Goal: Task Accomplishment & Management: Use online tool/utility

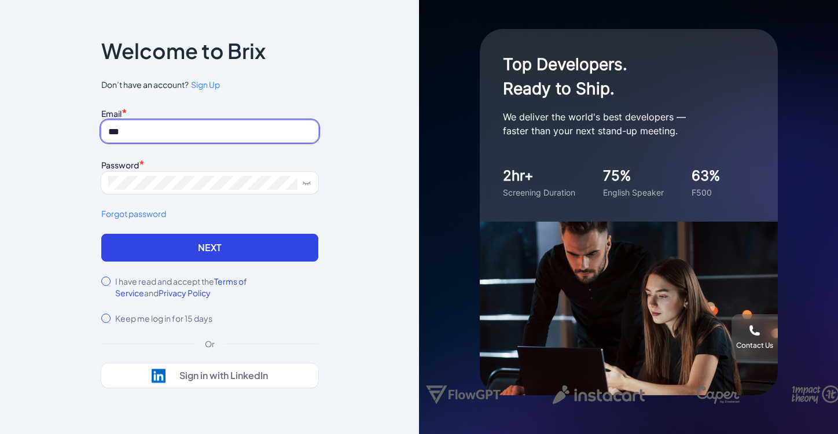
type input "**********"
click at [189, 280] on label "I have read and accept the Terms of Service and Privacy Policy" at bounding box center [216, 287] width 203 height 23
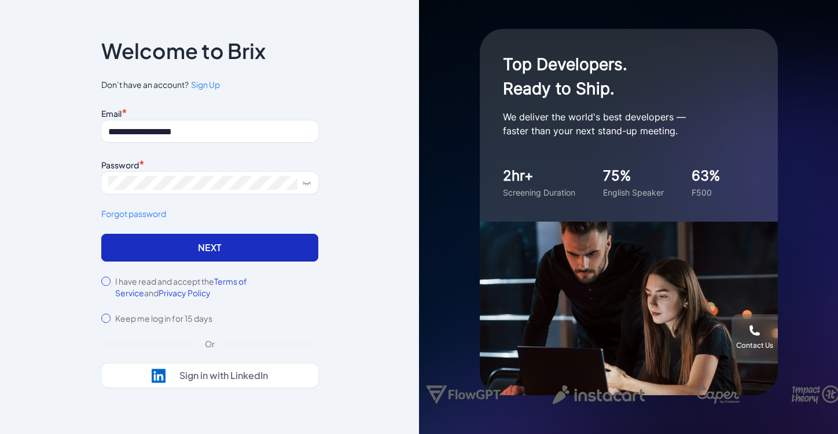
click at [216, 249] on button "Next" at bounding box center [209, 248] width 217 height 28
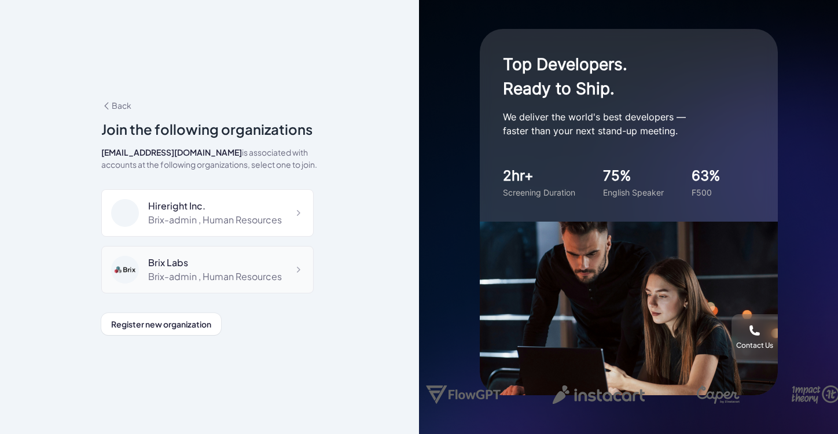
click at [166, 270] on div "Brix-admin , Human Resources" at bounding box center [215, 277] width 134 height 14
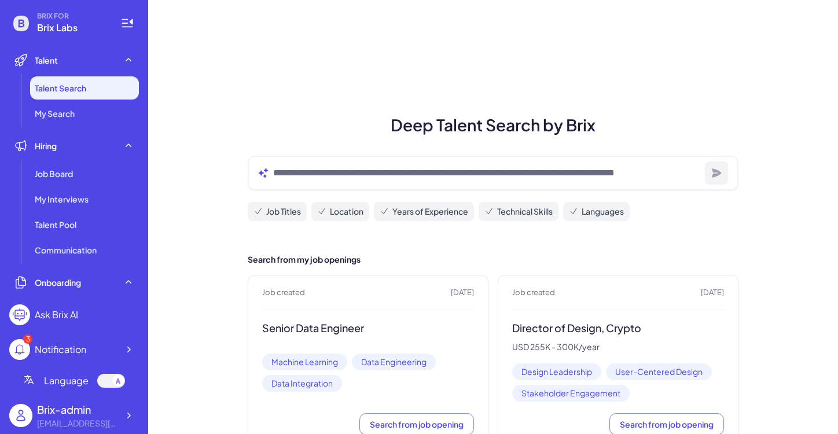
click at [73, 414] on div "Brix-admin" at bounding box center [77, 410] width 81 height 16
click at [130, 419] on icon at bounding box center [129, 416] width 12 height 12
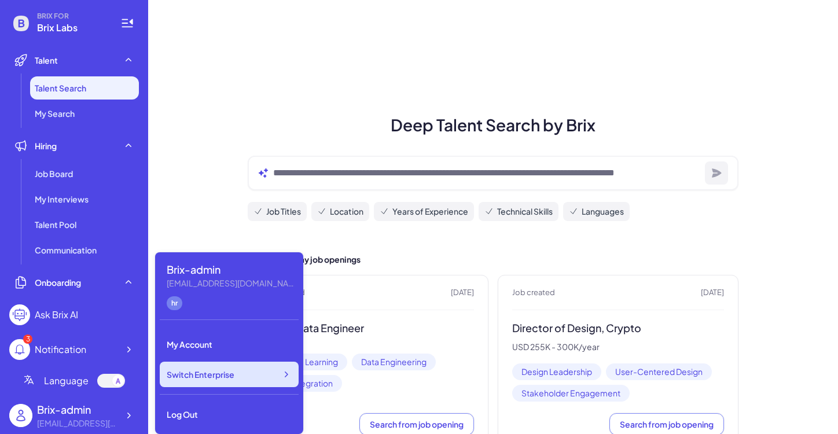
click at [198, 379] on span "Switch Enterprise" at bounding box center [201, 375] width 68 height 12
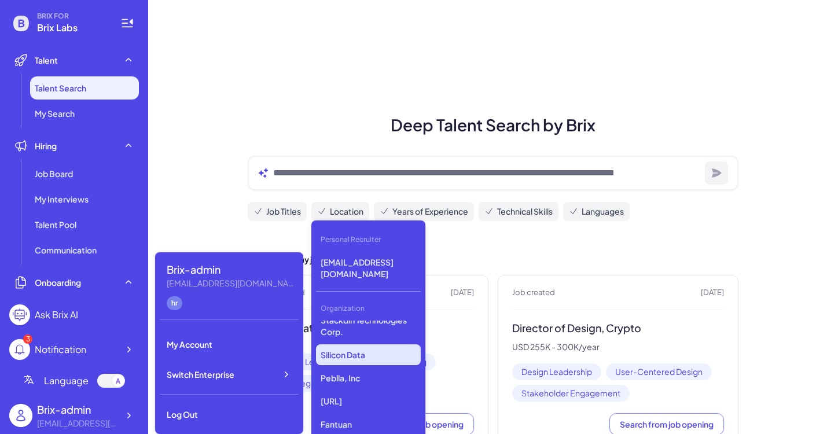
scroll to position [938, 0]
click at [344, 361] on p "Silicon Data" at bounding box center [368, 354] width 105 height 21
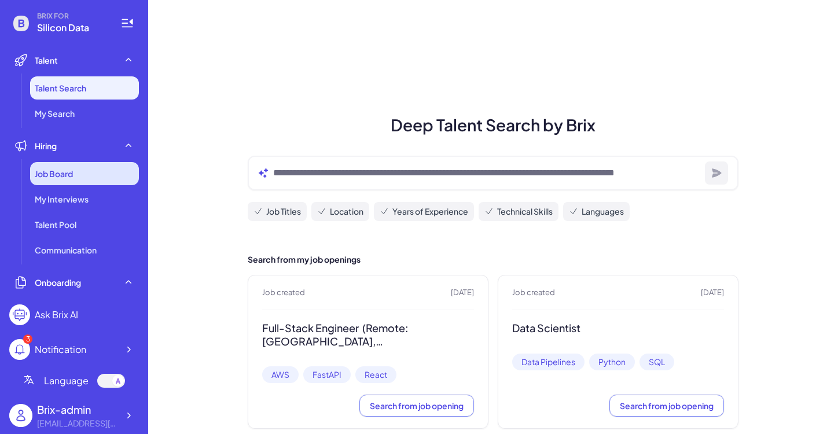
click at [49, 172] on span "Job Board" at bounding box center [54, 174] width 38 height 12
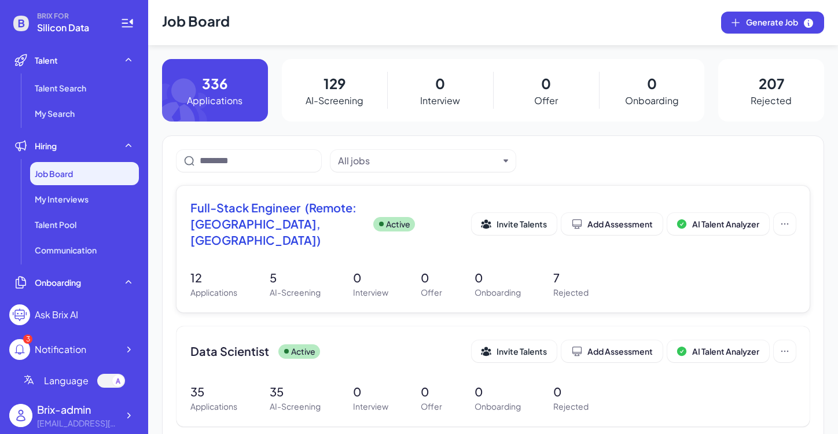
click at [276, 219] on span "Full-Stack Engineer (Remote: [GEOGRAPHIC_DATA], [GEOGRAPHIC_DATA])" at bounding box center [277, 224] width 174 height 49
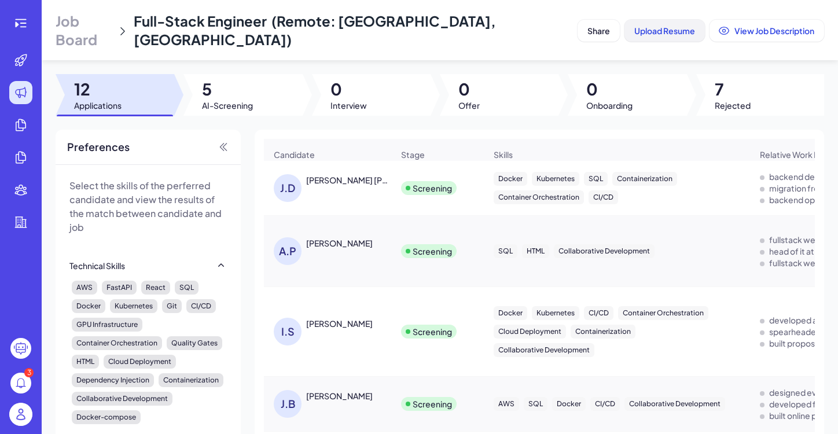
click at [666, 25] on span "Upload Resume" at bounding box center [664, 30] width 61 height 10
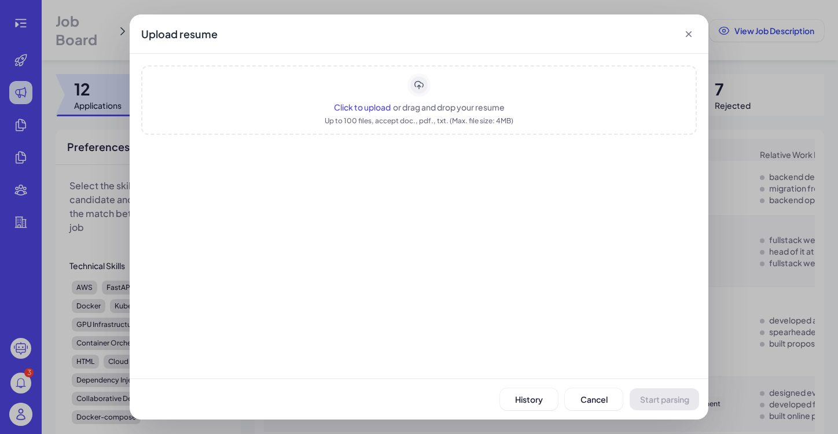
click at [419, 111] on span "or drag and drop your resume" at bounding box center [449, 107] width 112 height 10
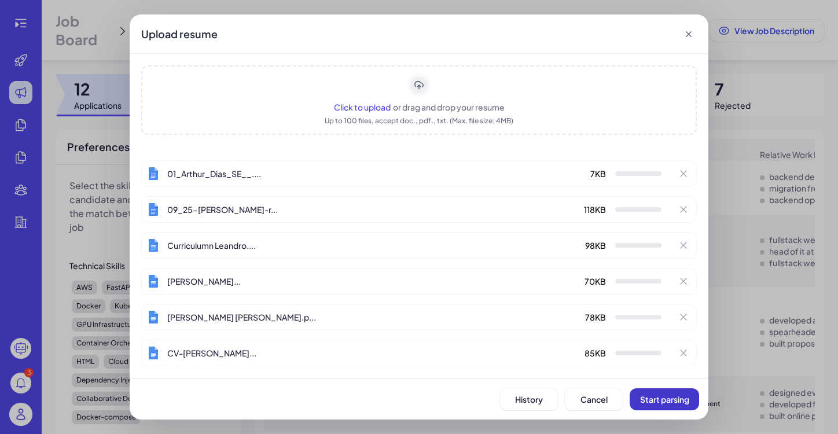
click at [673, 398] on span "Start parsing" at bounding box center [664, 399] width 49 height 10
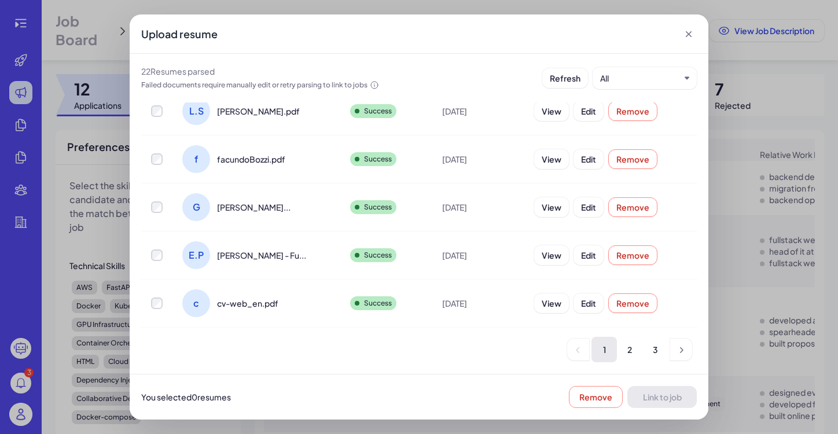
scroll to position [287, 0]
click at [632, 353] on li "2" at bounding box center [629, 349] width 25 height 25
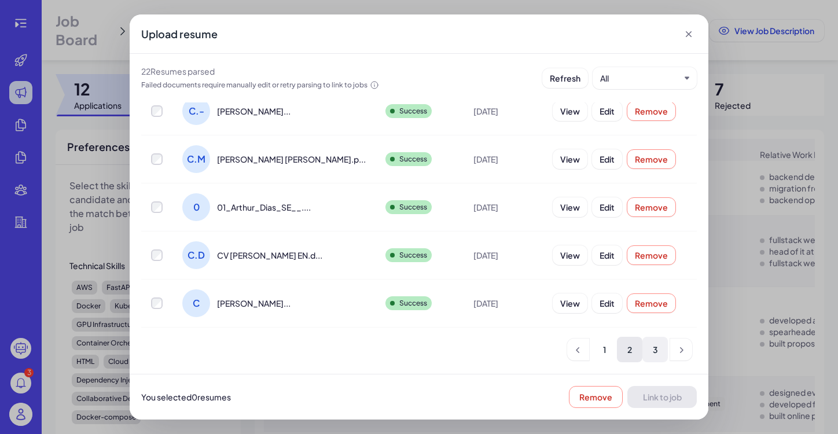
click at [659, 350] on li "3" at bounding box center [655, 349] width 25 height 25
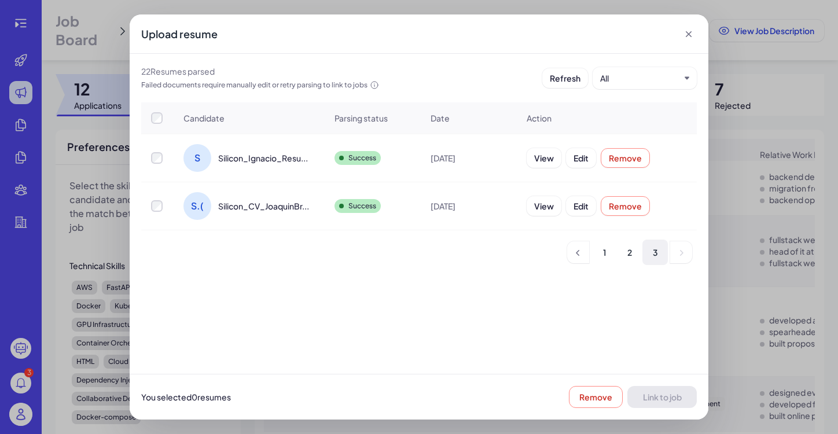
scroll to position [0, 0]
click at [689, 36] on icon at bounding box center [689, 34] width 12 height 12
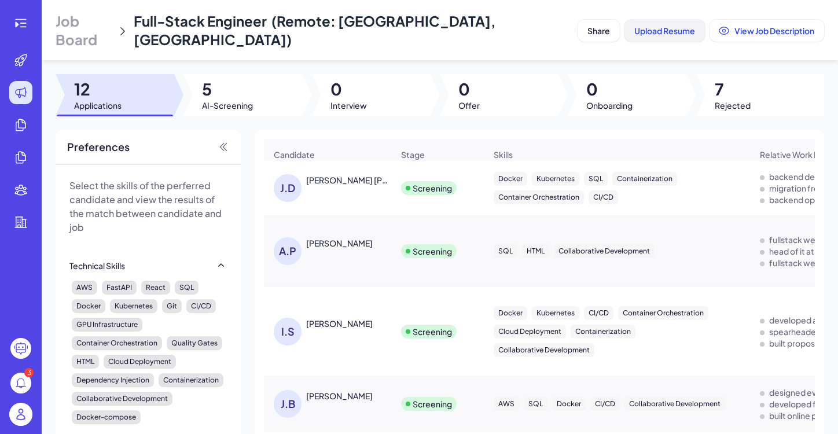
click at [651, 25] on span "Upload Resume" at bounding box center [664, 30] width 61 height 10
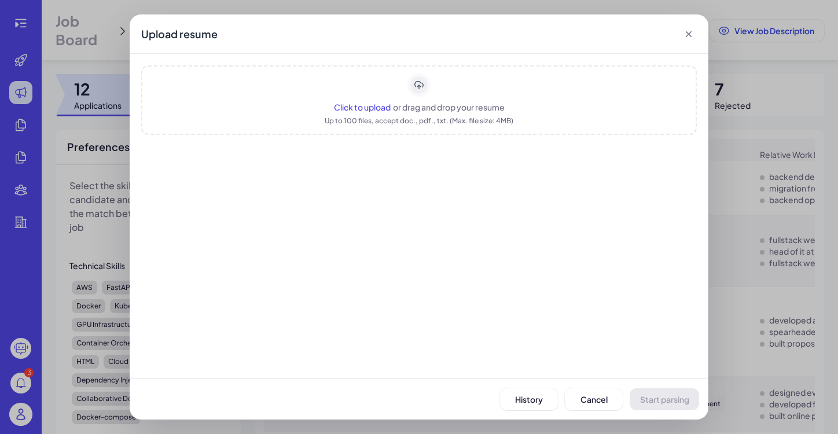
click at [354, 108] on span "Click to upload" at bounding box center [362, 107] width 57 height 10
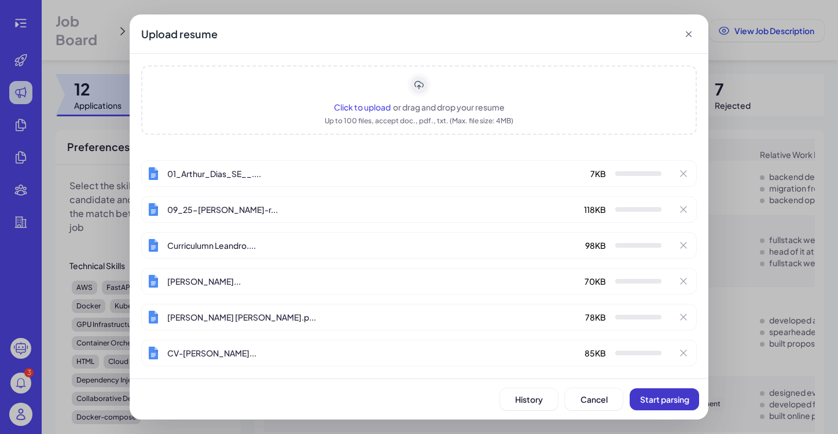
click at [655, 405] on button "Start parsing" at bounding box center [664, 399] width 69 height 22
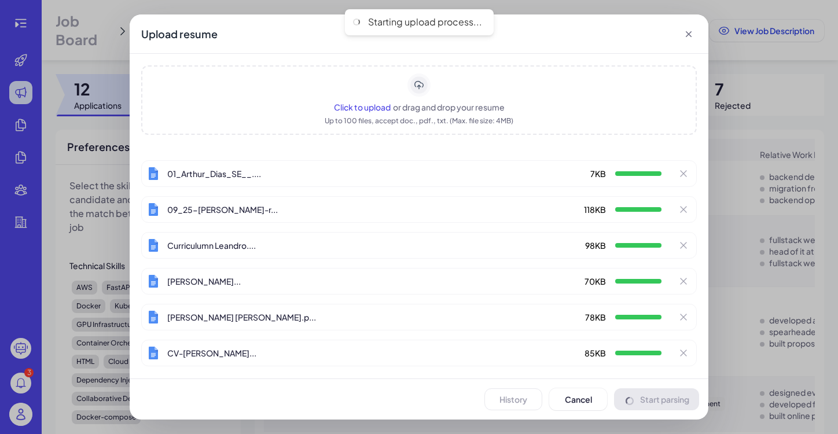
click at [556, 182] on div "01_Arthur_Dias_SE__.... 7 KB" at bounding box center [419, 173] width 556 height 27
drag, startPoint x: 407, startPoint y: 179, endPoint x: 332, endPoint y: 200, distance: 77.5
click at [332, 200] on div "01_Arthur_Dias_SE__.... 7 KB 09_25-andre-posman-r... 118 KB Curriculumn Leandro…" at bounding box center [419, 263] width 556 height 207
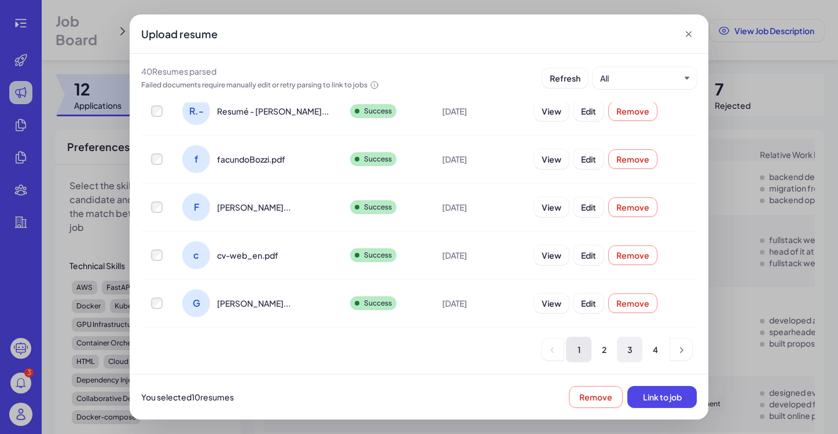
scroll to position [287, 0]
click at [656, 402] on button "Link to job" at bounding box center [661, 397] width 69 height 22
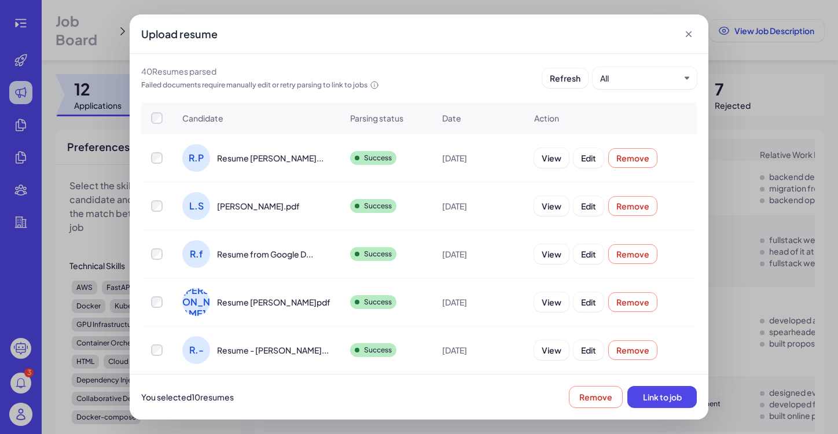
scroll to position [0, 0]
click at [656, 401] on span "Link to job" at bounding box center [662, 397] width 39 height 10
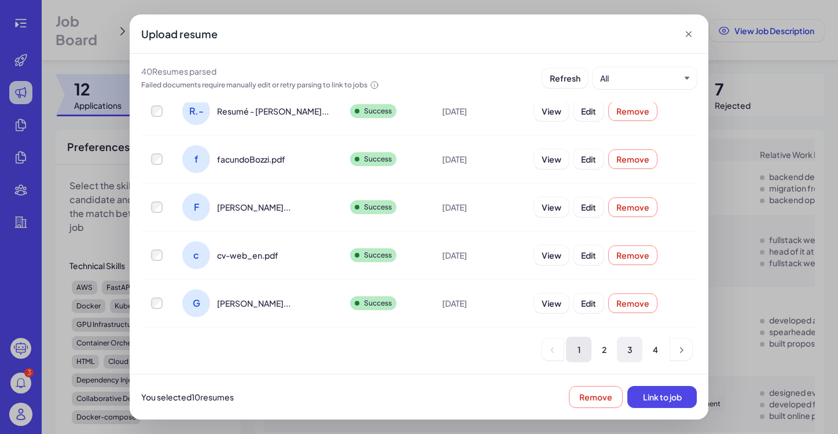
scroll to position [287, 0]
click at [603, 350] on li "2" at bounding box center [604, 349] width 25 height 25
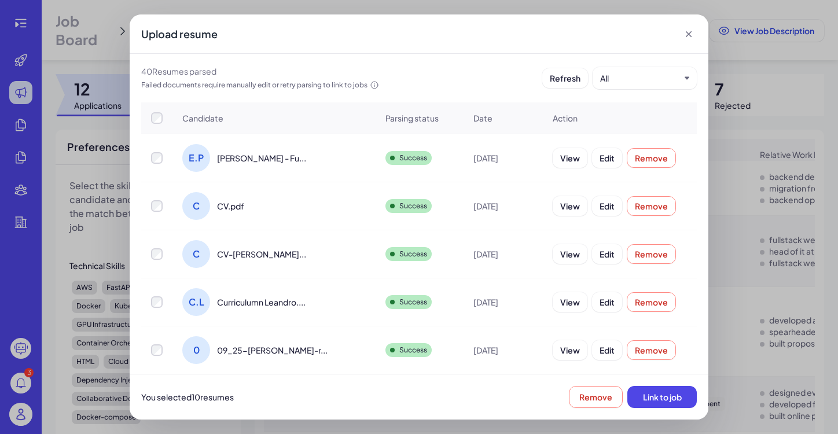
scroll to position [0, 0]
click at [662, 398] on span "Link to job" at bounding box center [662, 397] width 39 height 10
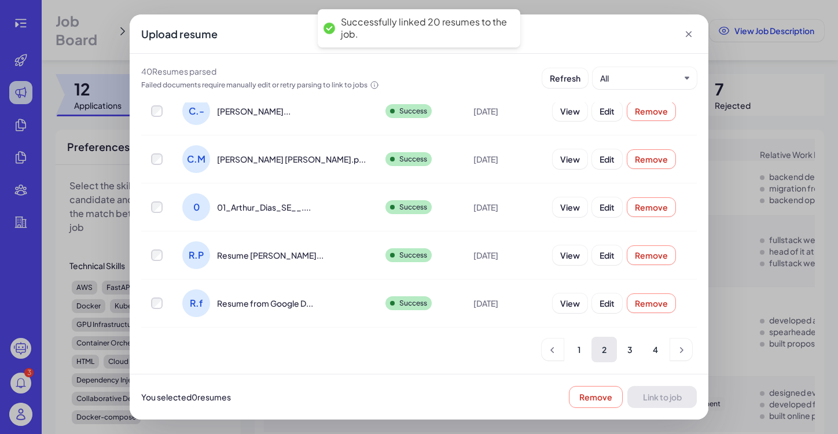
scroll to position [287, 0]
click at [628, 348] on li "3" at bounding box center [629, 349] width 25 height 25
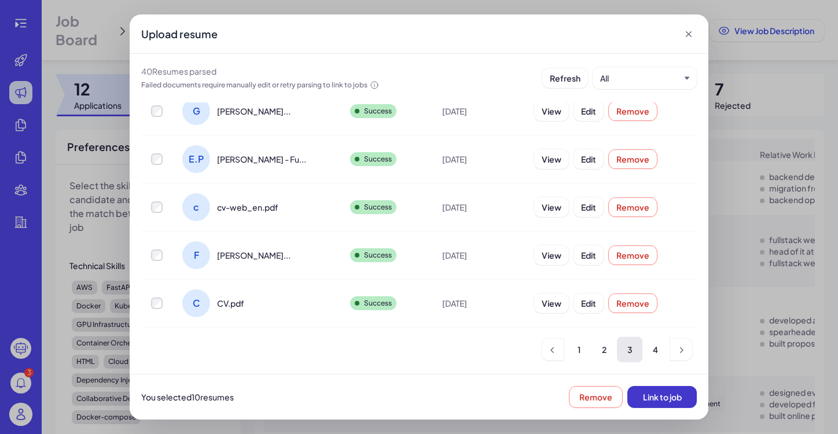
click at [666, 394] on span "Link to job" at bounding box center [662, 397] width 39 height 10
click at [650, 350] on li "4" at bounding box center [655, 349] width 25 height 25
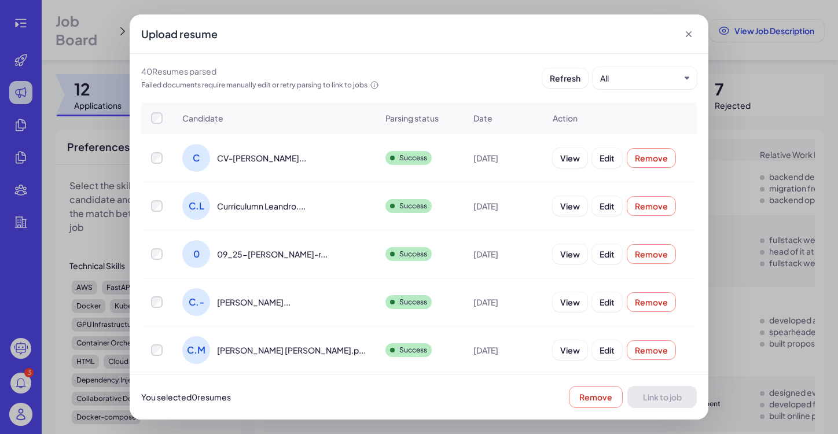
scroll to position [0, 0]
click at [659, 394] on span "Link to job" at bounding box center [662, 397] width 39 height 10
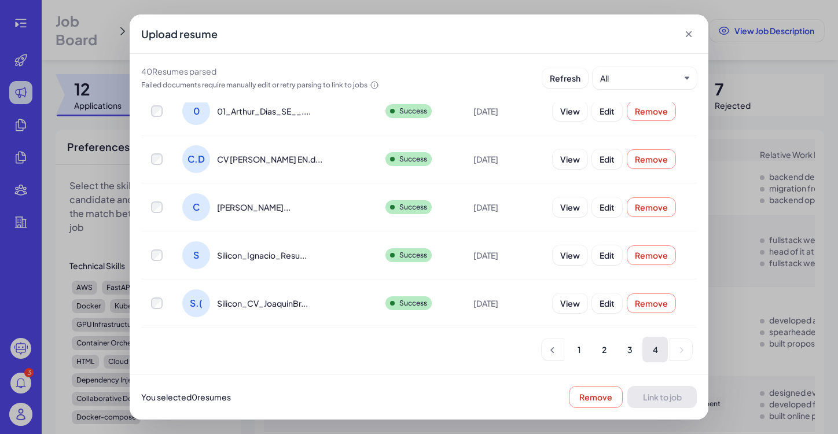
scroll to position [287, 0]
click at [729, 291] on div "Upload resume 40 Resume s parsed Failed documents require manually edit or retr…" at bounding box center [419, 217] width 838 height 434
click at [692, 34] on icon at bounding box center [689, 34] width 12 height 12
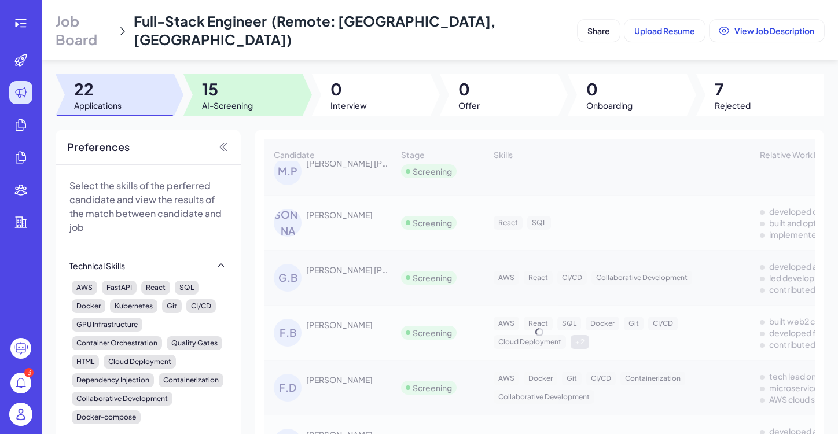
click at [203, 100] on span "AI-Screening" at bounding box center [227, 106] width 51 height 12
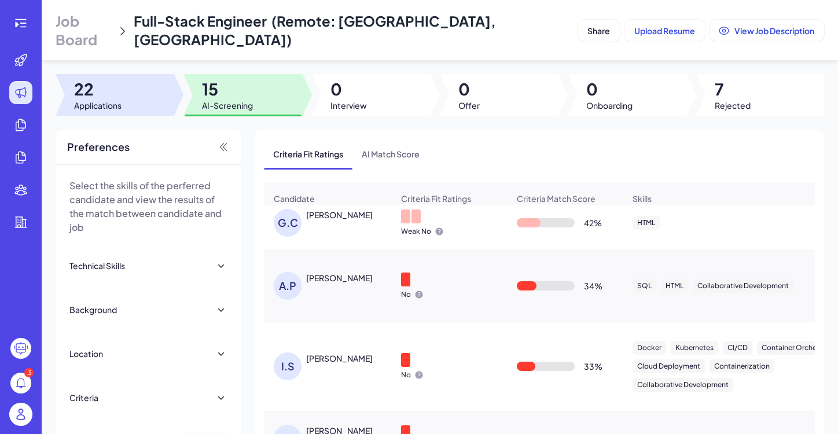
click at [123, 85] on div at bounding box center [115, 95] width 119 height 42
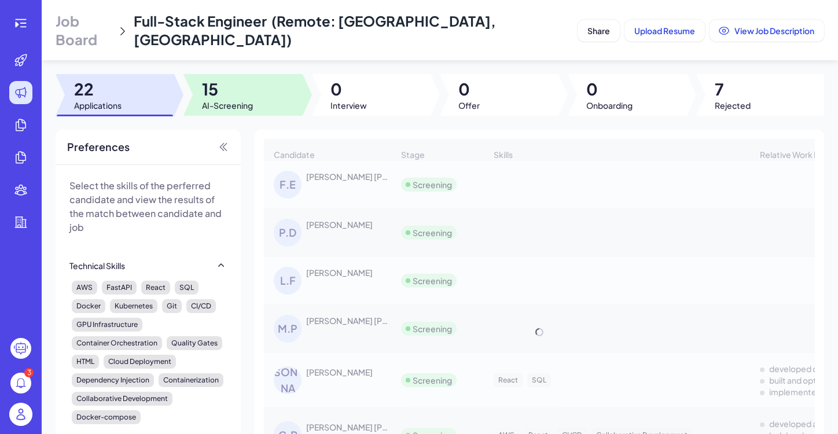
click at [244, 100] on span "AI-Screening" at bounding box center [227, 106] width 51 height 12
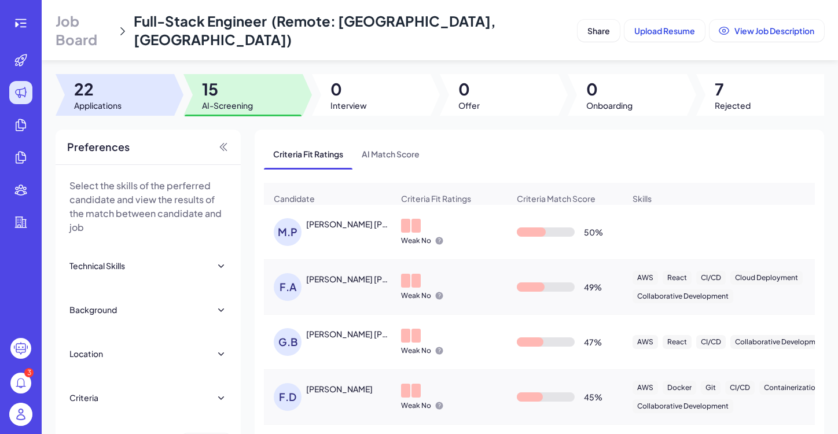
click at [87, 100] on span "Applications" at bounding box center [97, 106] width 47 height 12
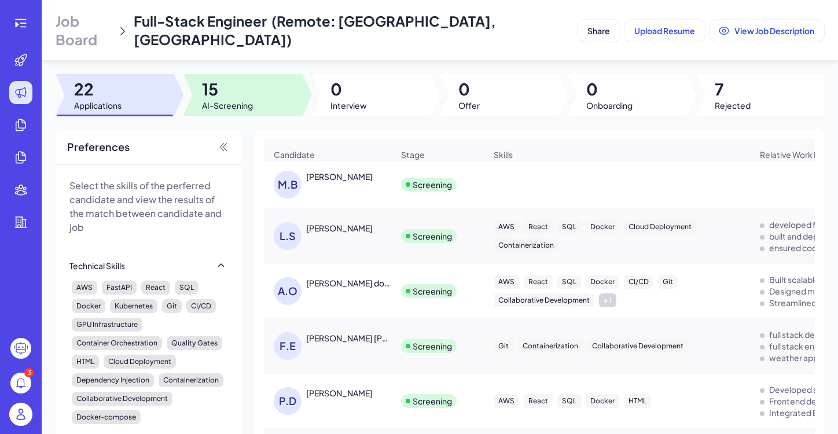
click at [236, 100] on span "AI-Screening" at bounding box center [227, 106] width 51 height 12
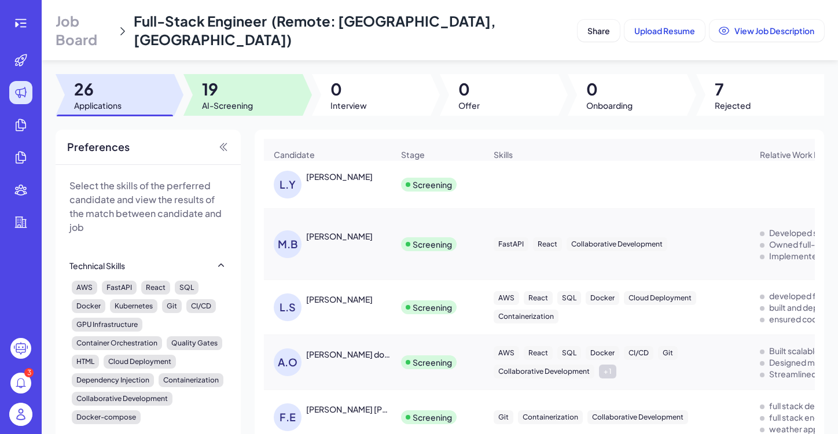
click at [247, 100] on span "AI-Screening" at bounding box center [227, 106] width 51 height 12
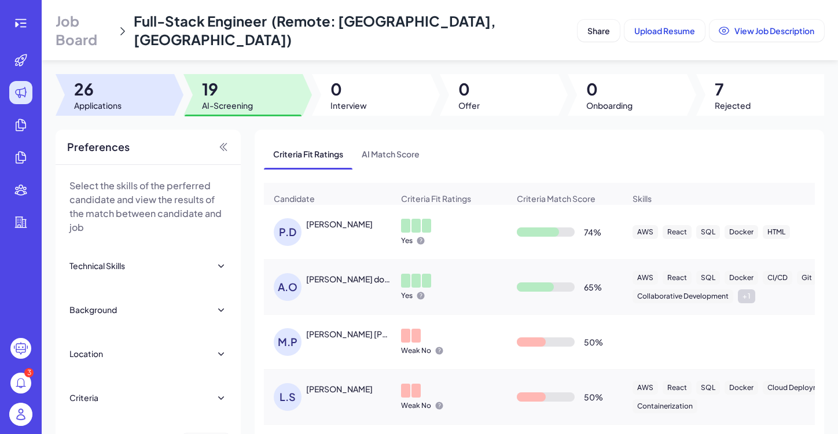
click at [118, 100] on span "Applications" at bounding box center [97, 106] width 47 height 12
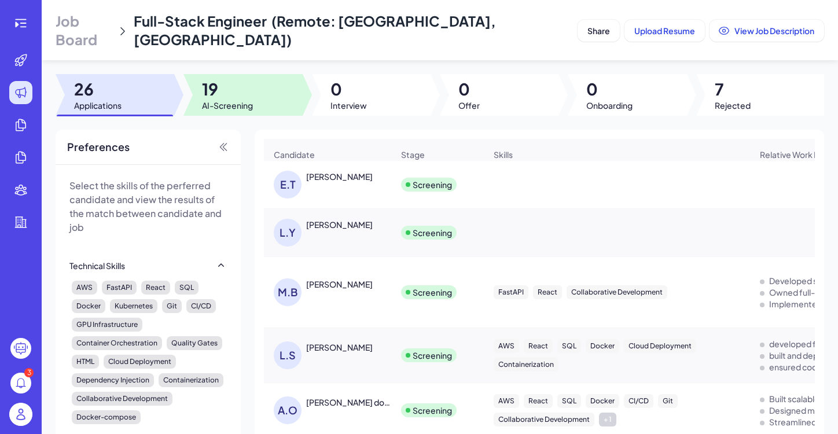
click at [223, 100] on span "AI-Screening" at bounding box center [227, 106] width 51 height 12
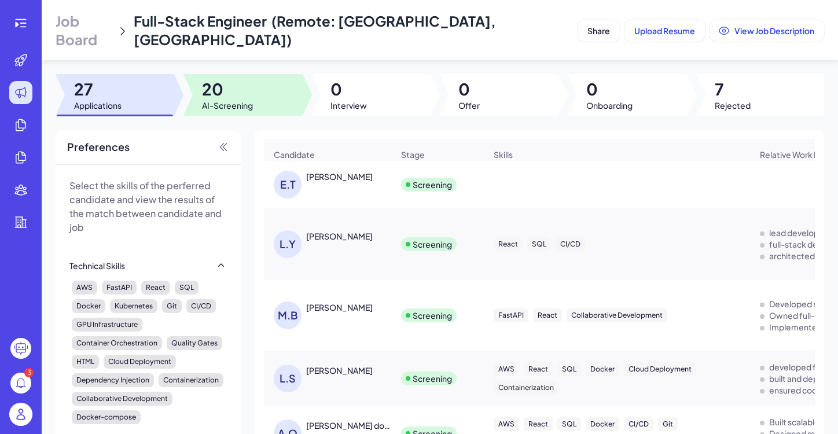
click at [226, 100] on span "AI-Screening" at bounding box center [227, 106] width 51 height 12
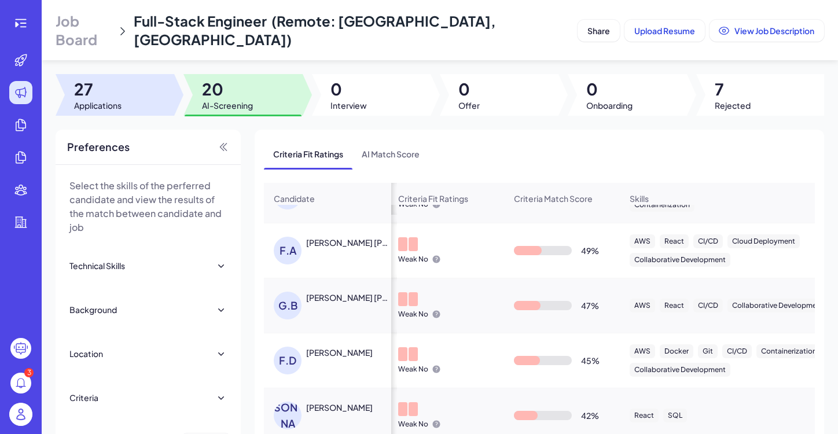
click at [120, 98] on div at bounding box center [115, 95] width 119 height 42
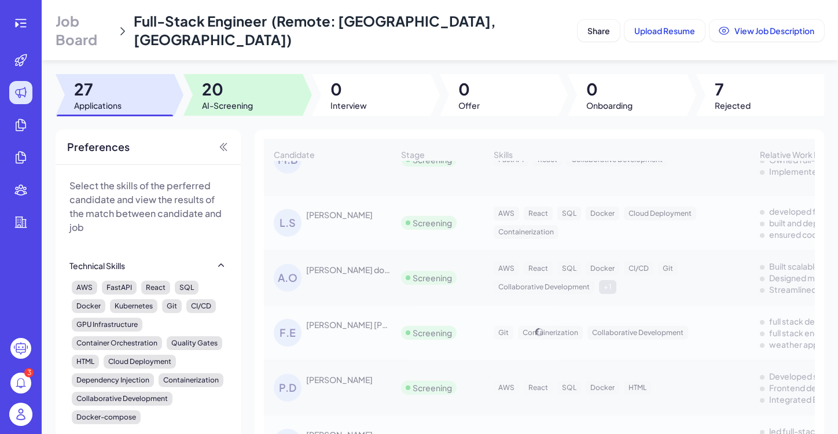
click at [229, 100] on span "AI-Screening" at bounding box center [227, 106] width 51 height 12
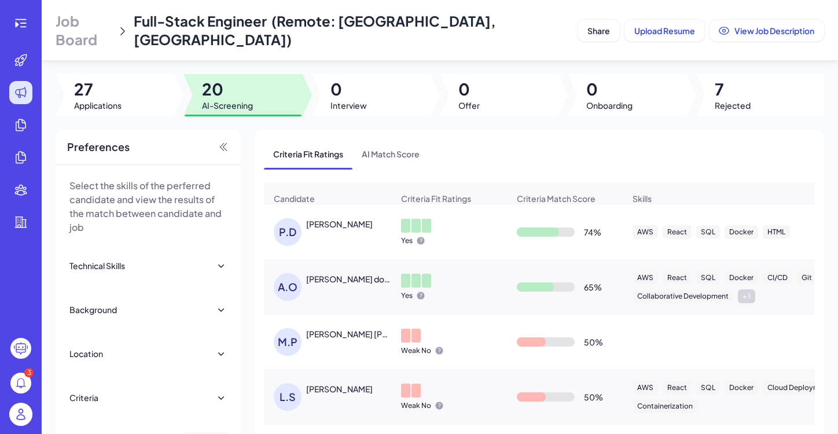
click at [229, 100] on span "AI-Screening" at bounding box center [227, 106] width 51 height 12
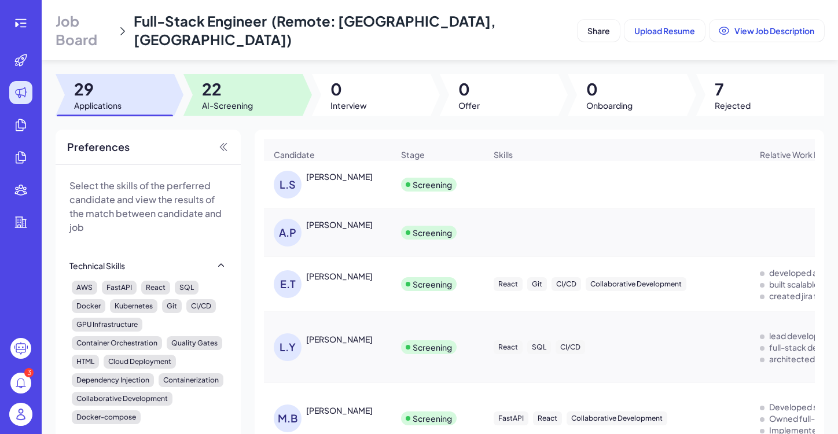
click at [226, 100] on span "AI-Screening" at bounding box center [227, 106] width 51 height 12
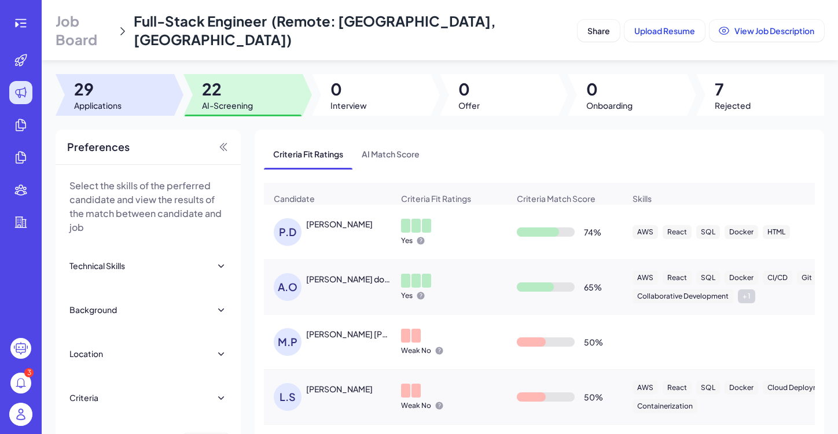
click at [101, 79] on span "29" at bounding box center [97, 89] width 47 height 21
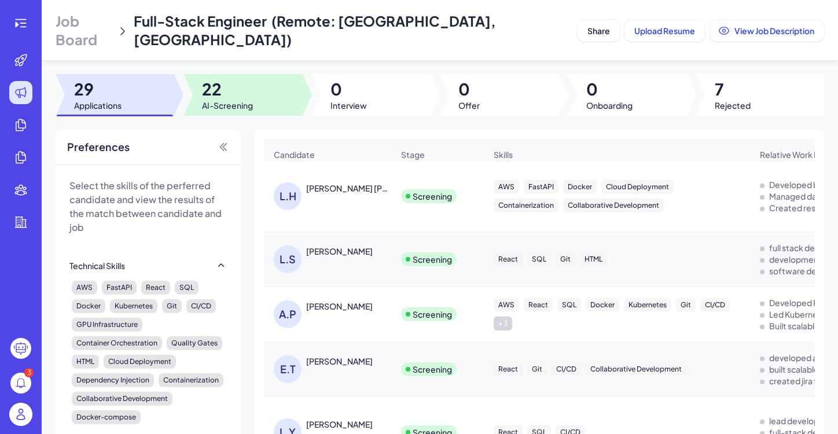
click at [224, 84] on span "22" at bounding box center [227, 89] width 51 height 21
click at [226, 84] on span "23" at bounding box center [227, 89] width 51 height 21
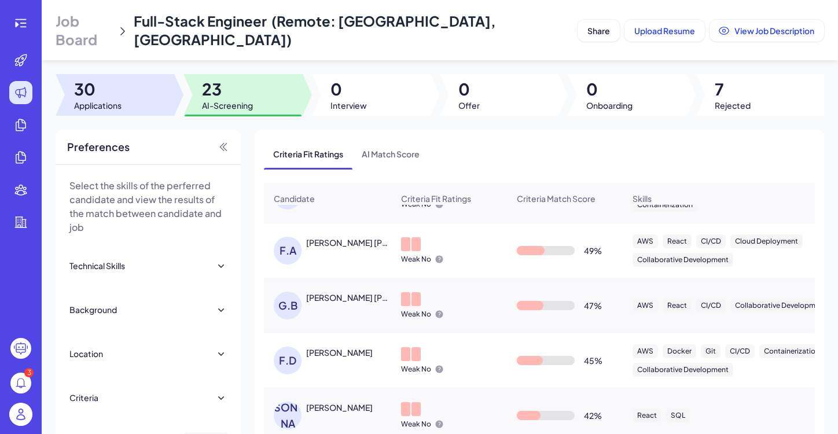
click at [117, 84] on span "30" at bounding box center [97, 89] width 47 height 21
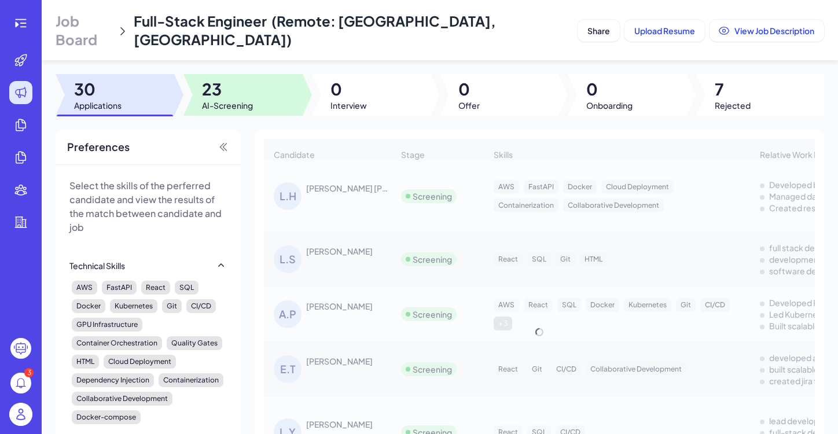
click at [205, 100] on span "AI-Screening" at bounding box center [227, 106] width 51 height 12
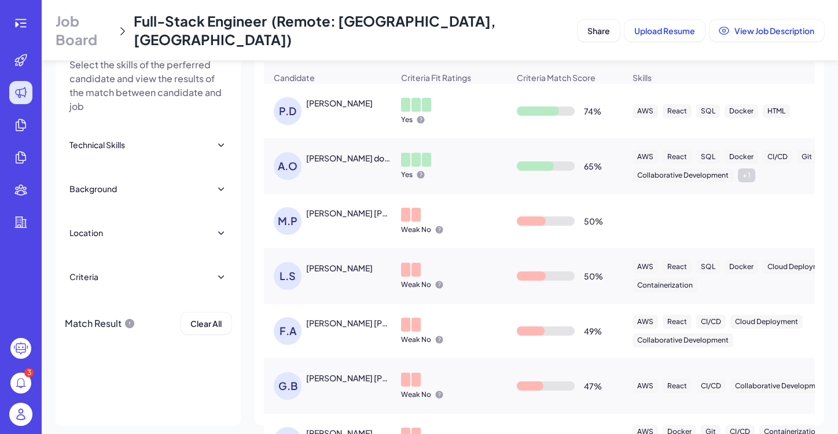
click at [332, 97] on div "P.D Pedro Dousseau" at bounding box center [333, 111] width 119 height 28
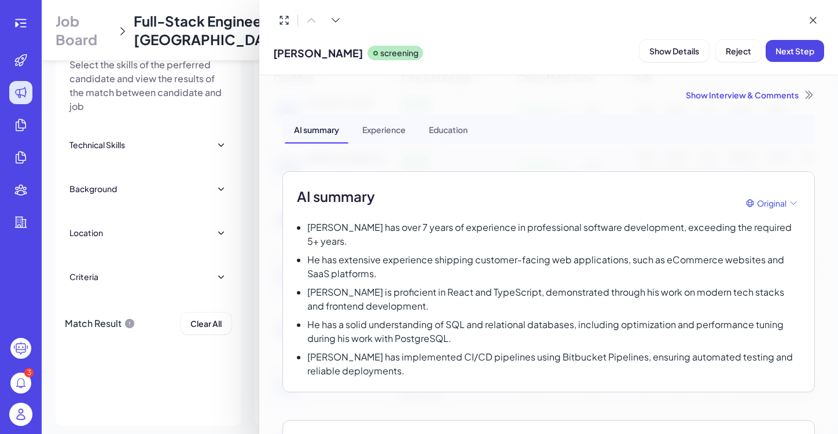
click at [244, 357] on div at bounding box center [419, 217] width 838 height 434
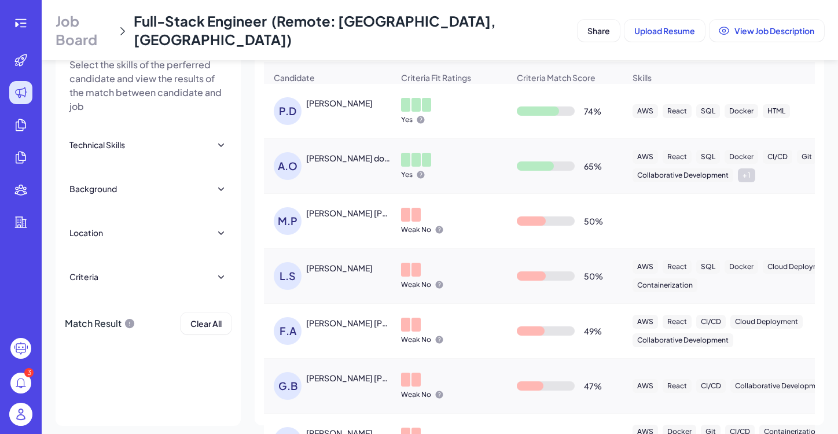
click at [317, 152] on div "[PERSON_NAME] dos [PERSON_NAME]" at bounding box center [349, 158] width 86 height 12
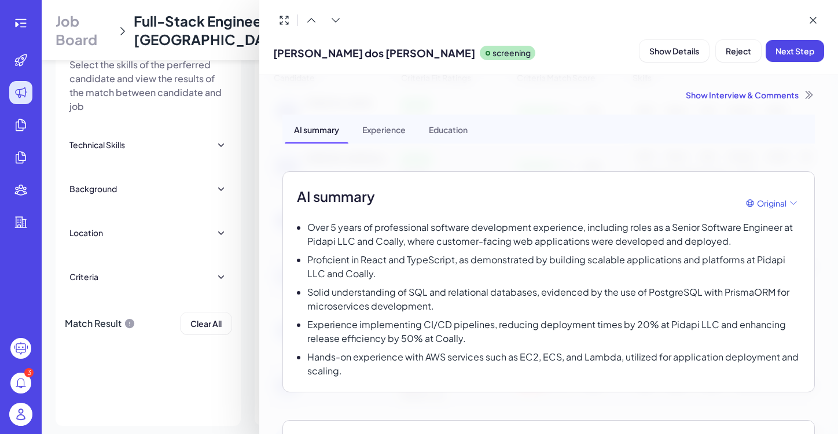
click at [211, 369] on div at bounding box center [419, 217] width 838 height 434
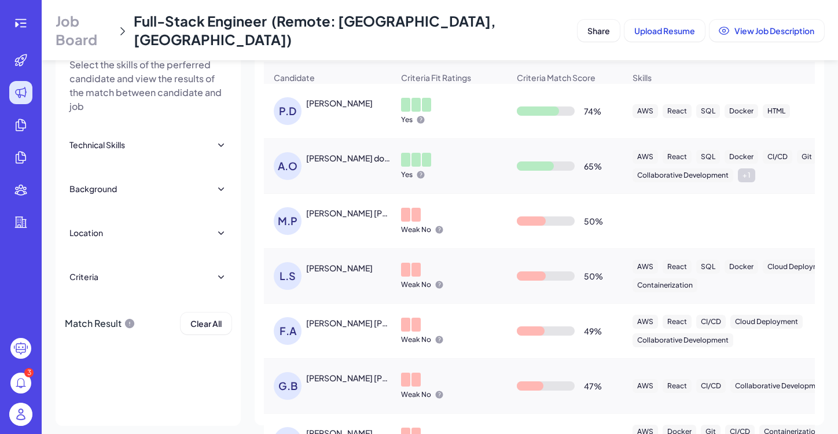
click at [351, 214] on div "M.P Marcos Paulo Vilela" at bounding box center [333, 221] width 119 height 28
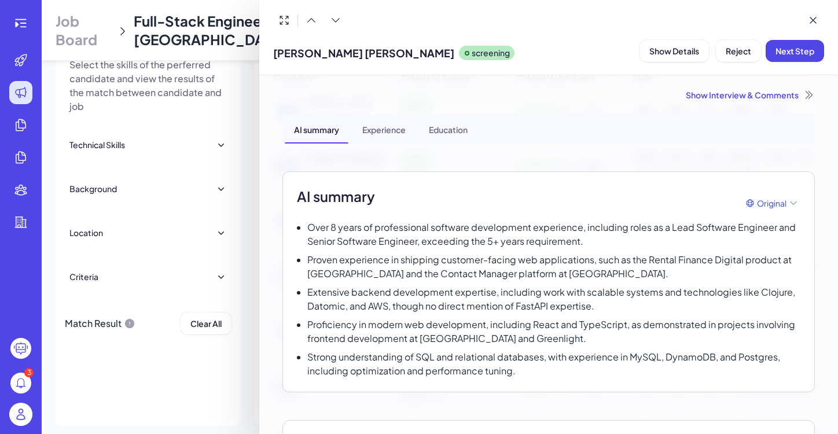
click at [213, 313] on div at bounding box center [419, 217] width 838 height 434
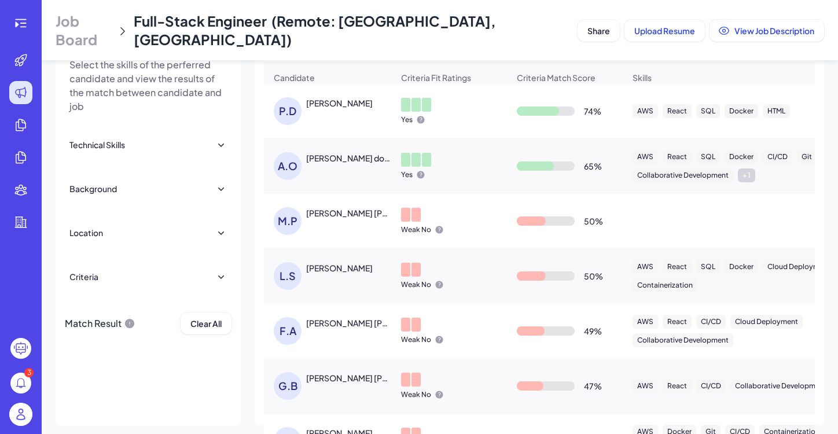
click at [316, 262] on div "[PERSON_NAME]" at bounding box center [339, 268] width 67 height 12
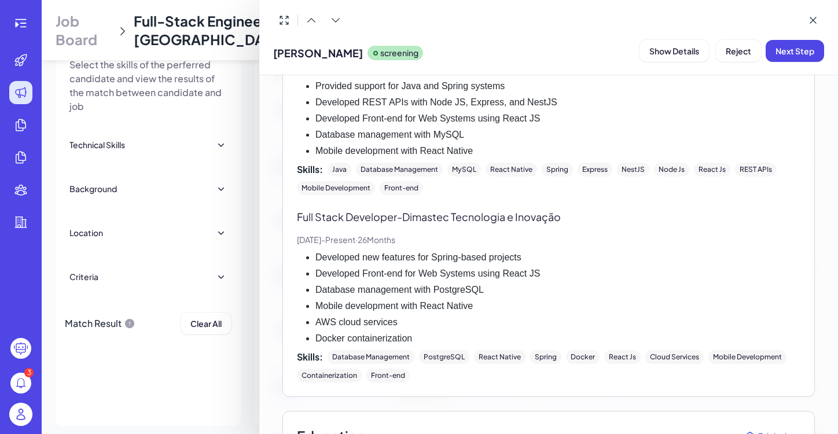
scroll to position [423, 0]
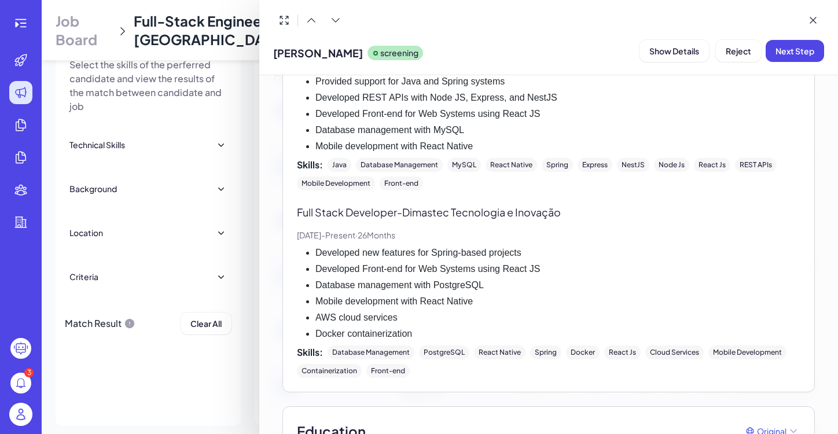
click at [219, 363] on div at bounding box center [419, 217] width 838 height 434
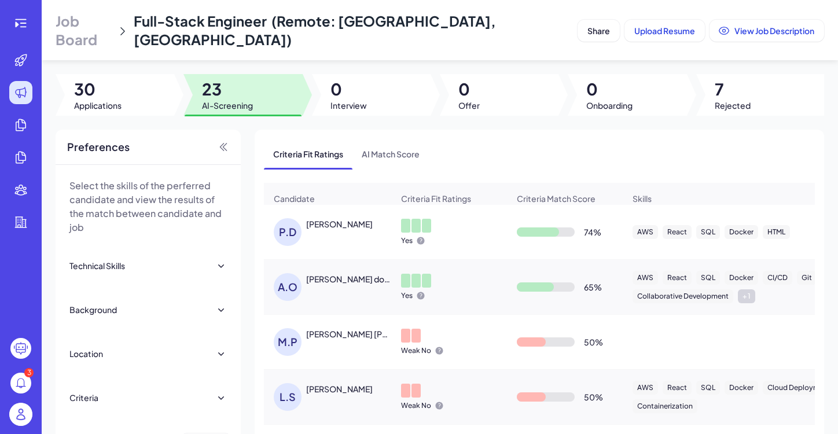
scroll to position [0, 0]
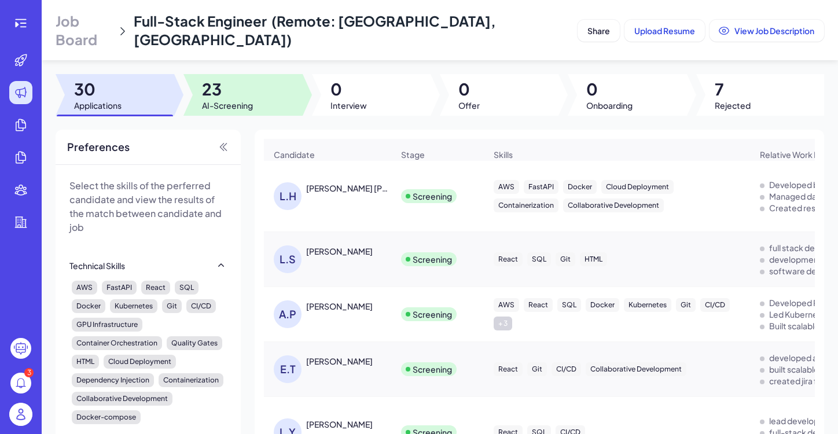
click at [237, 100] on span "AI-Screening" at bounding box center [227, 106] width 51 height 12
